Goal: Information Seeking & Learning: Learn about a topic

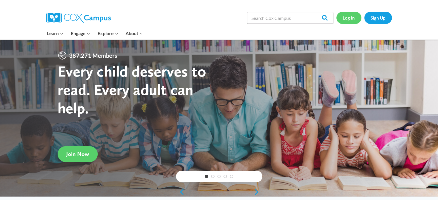
click at [349, 17] on link "Log In" at bounding box center [348, 18] width 25 height 12
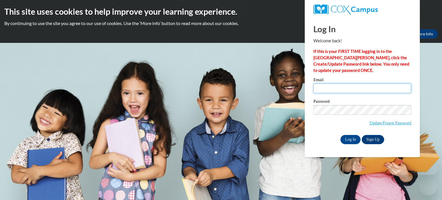
click at [332, 83] on input "Email" at bounding box center [362, 88] width 98 height 10
type input "stimmons@goddardusd.com"
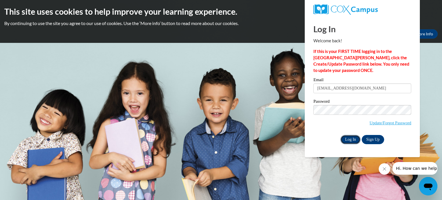
click at [350, 139] on input "Log In" at bounding box center [350, 139] width 20 height 9
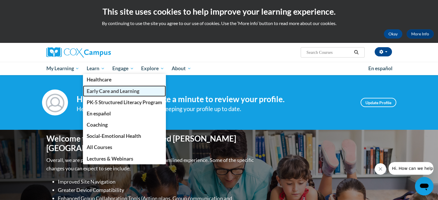
click at [114, 92] on span "Early Care and Learning" at bounding box center [113, 91] width 53 height 6
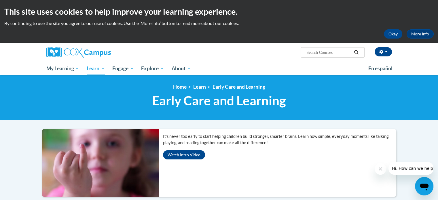
click at [311, 52] on input "Search..." at bounding box center [329, 52] width 46 height 7
type input "ell"
